Goal: Entertainment & Leisure: Consume media (video, audio)

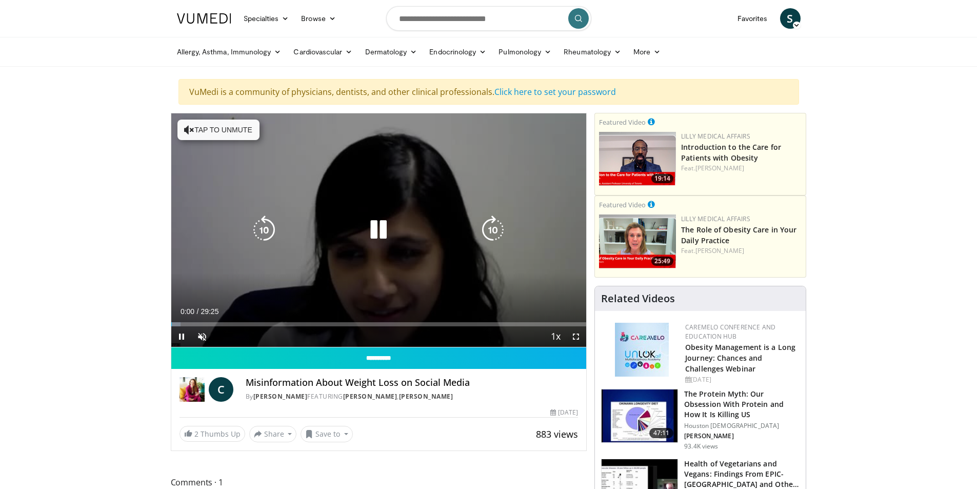
click at [211, 132] on button "Tap to unmute" at bounding box center [218, 129] width 82 height 21
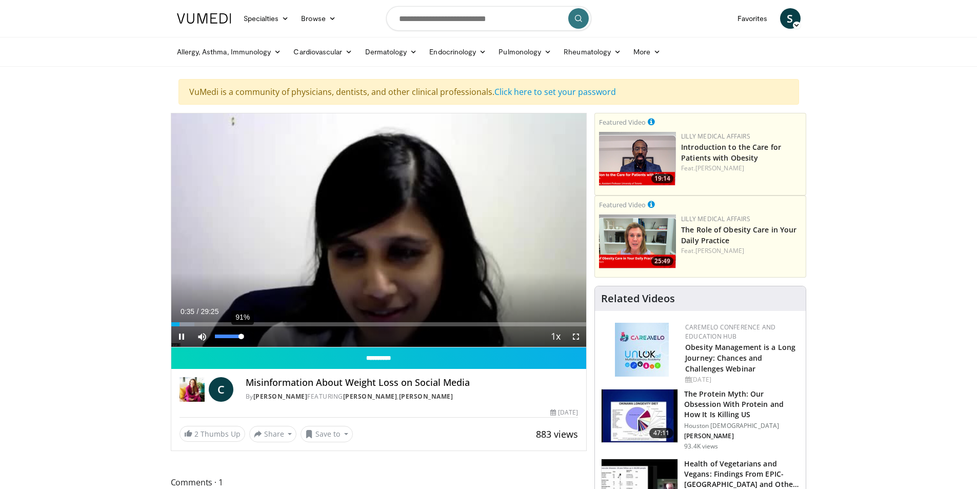
click at [241, 338] on div "91%" at bounding box center [229, 336] width 29 height 4
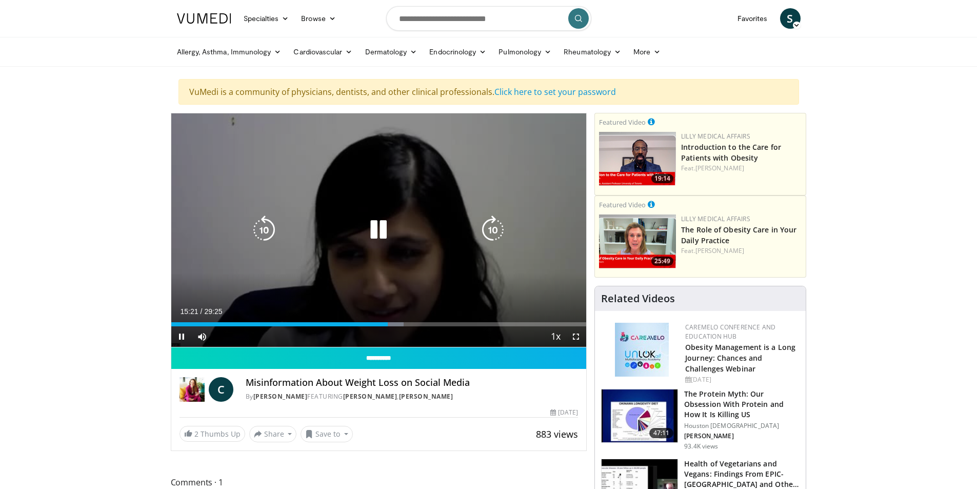
click at [378, 229] on icon "Video Player" at bounding box center [378, 229] width 29 height 29
